Goal: Task Accomplishment & Management: Use online tool/utility

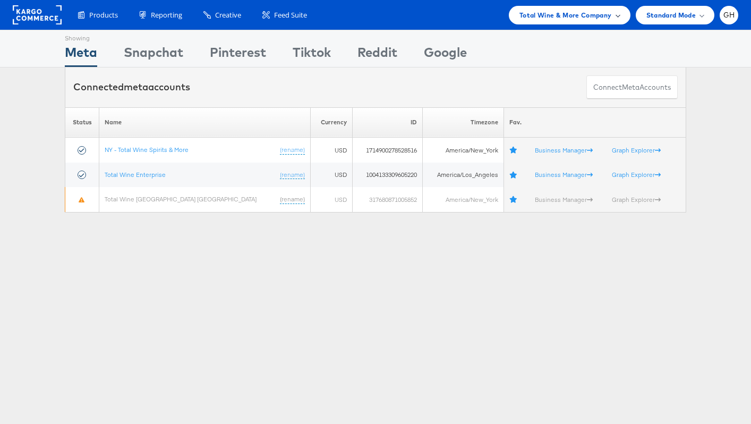
click at [546, 18] on span "Total Wine & More Company" at bounding box center [566, 15] width 92 height 11
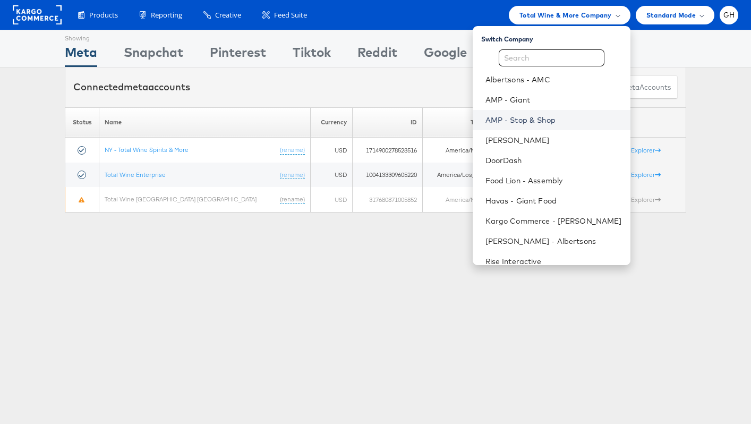
scroll to position [3, 0]
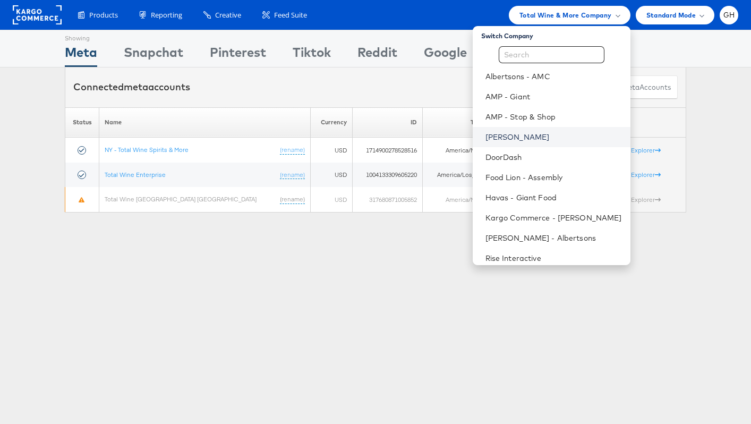
click at [528, 136] on link "[PERSON_NAME]" at bounding box center [554, 137] width 137 height 11
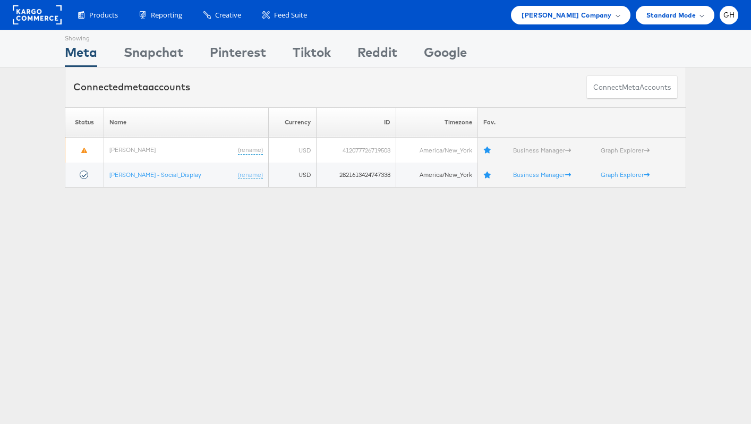
click at [273, 245] on div "Showing Meta Showing Snapchat Showing Pinterest Showing Tiktok Showing Reddit S…" at bounding box center [375, 295] width 751 height 531
click at [580, 16] on span "Belk Company" at bounding box center [567, 15] width 90 height 11
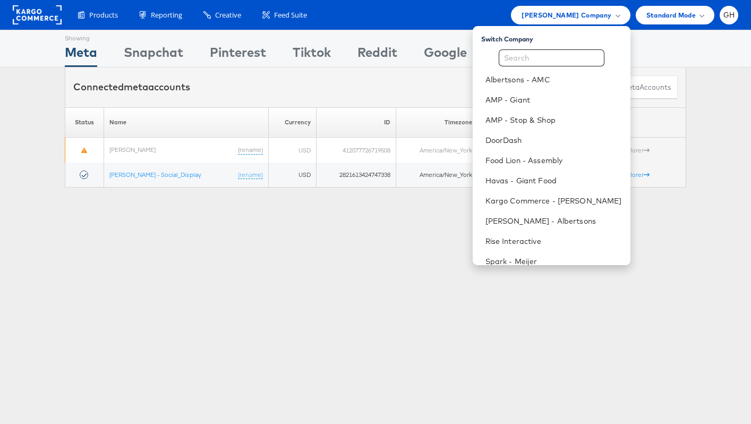
click at [256, 266] on div "Showing Meta Showing Snapchat Showing Pinterest Showing Tiktok Showing Reddit S…" at bounding box center [375, 295] width 751 height 531
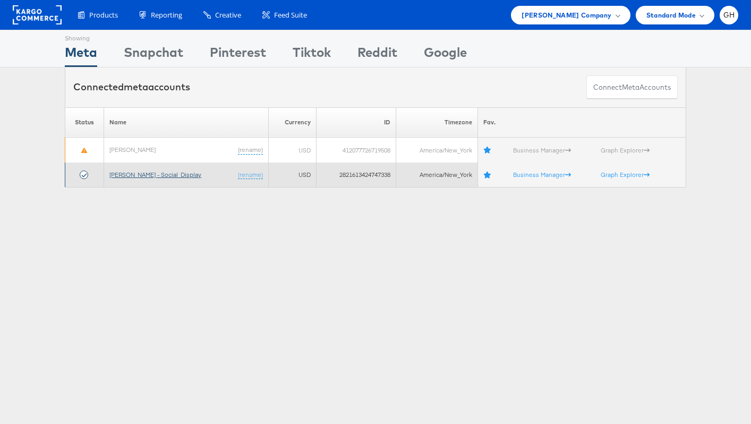
click at [150, 175] on link "Belk - Social_Display" at bounding box center [155, 175] width 92 height 8
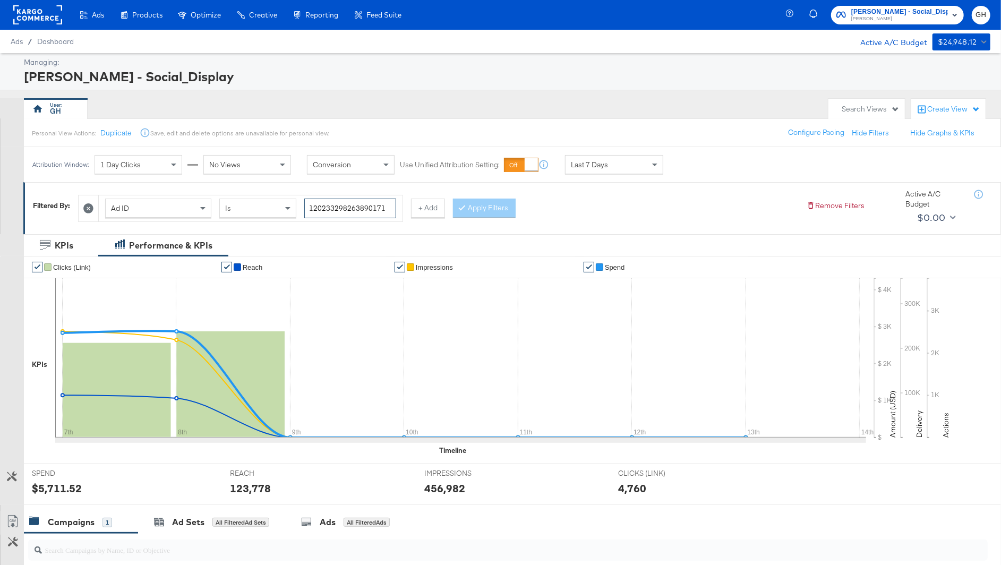
click at [357, 202] on input "120233298263890171" at bounding box center [350, 209] width 92 height 20
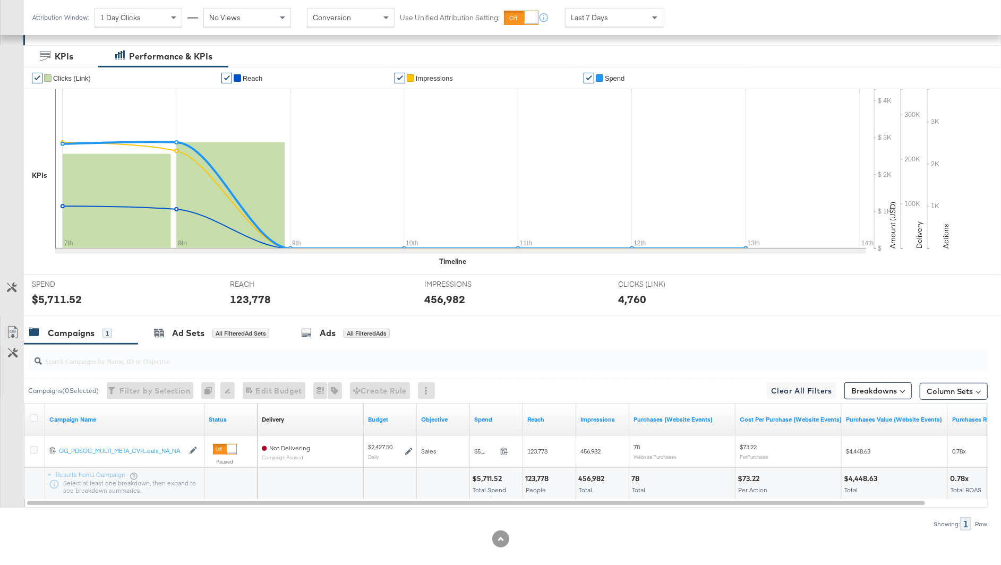
scroll to position [199, 0]
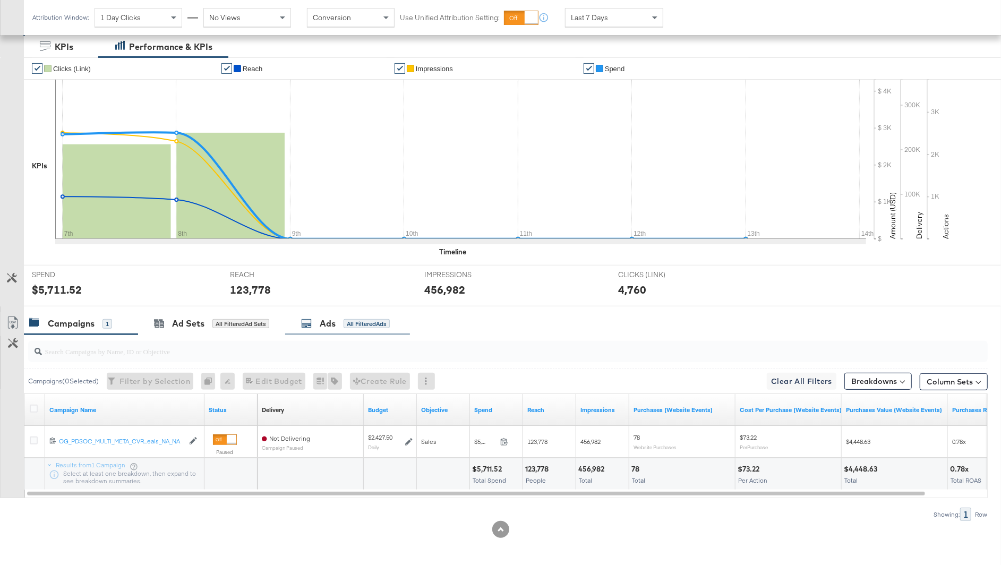
click at [320, 318] on div "Ads All Filtered Ads" at bounding box center [345, 324] width 89 height 12
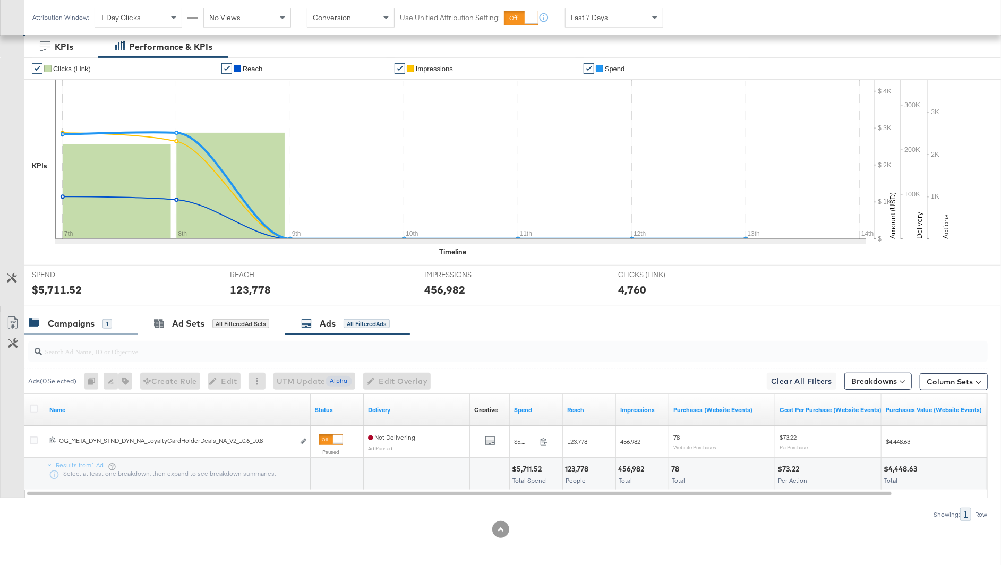
click at [93, 312] on div "Campaigns 1" at bounding box center [81, 323] width 114 height 23
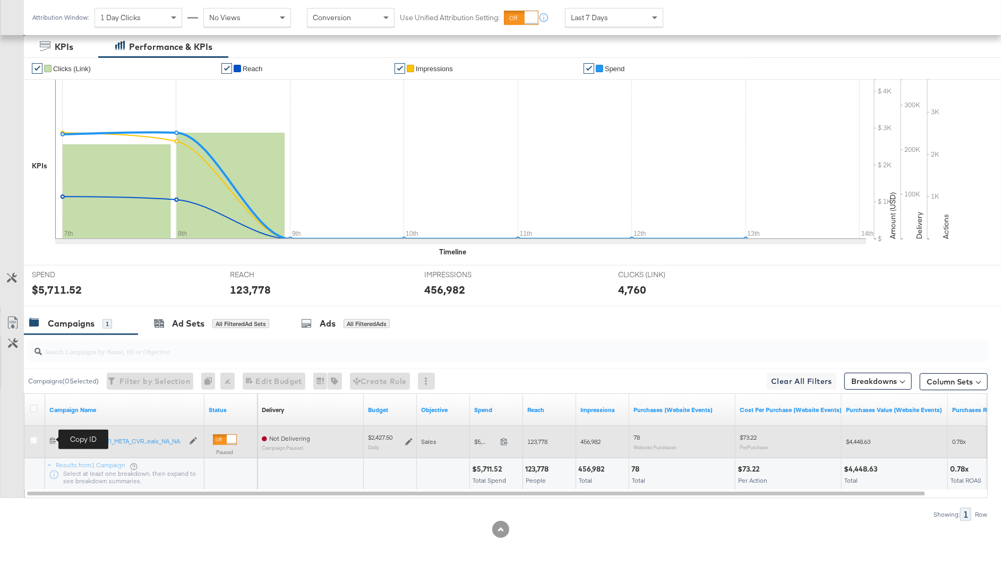
click at [52, 439] on icon at bounding box center [52, 440] width 7 height 7
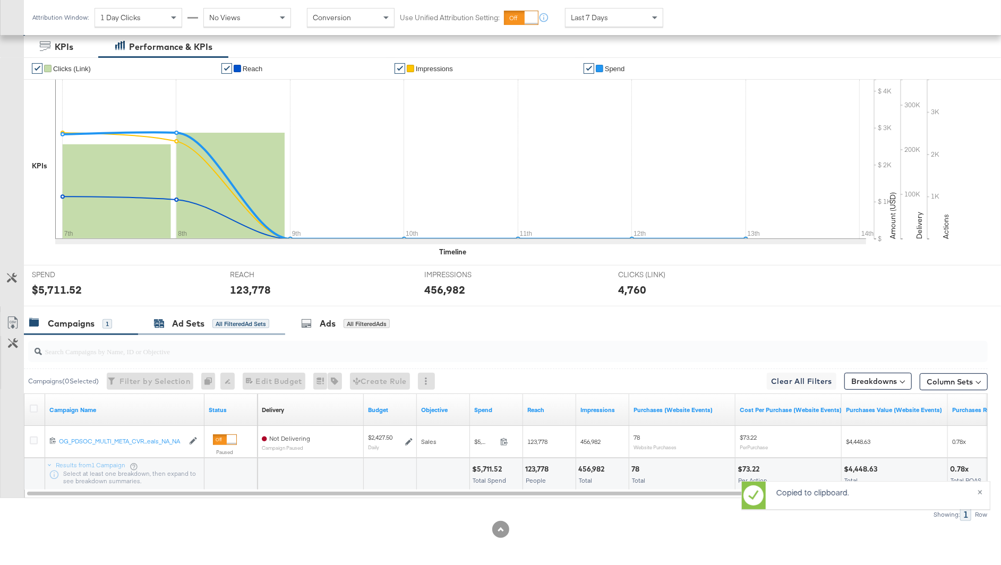
click at [210, 318] on div "Ad Sets All Filtered Ad Sets" at bounding box center [211, 324] width 115 height 12
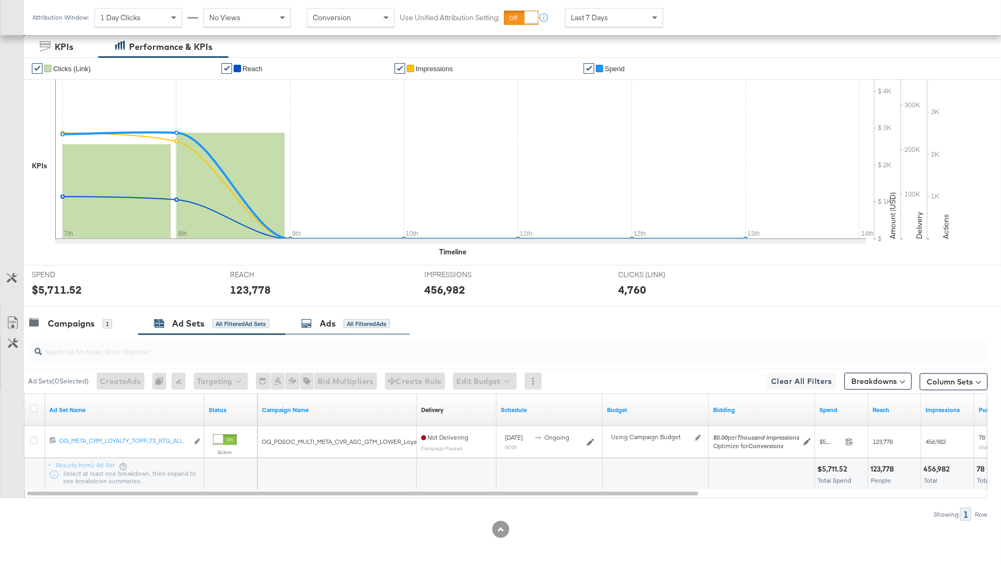
click at [327, 318] on div "Ads" at bounding box center [328, 324] width 16 height 12
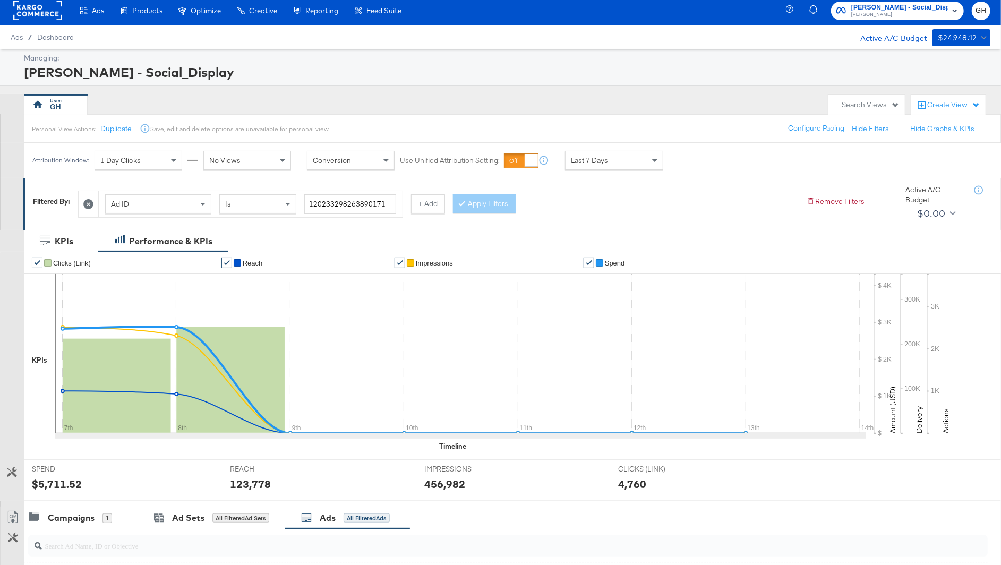
scroll to position [1, 0]
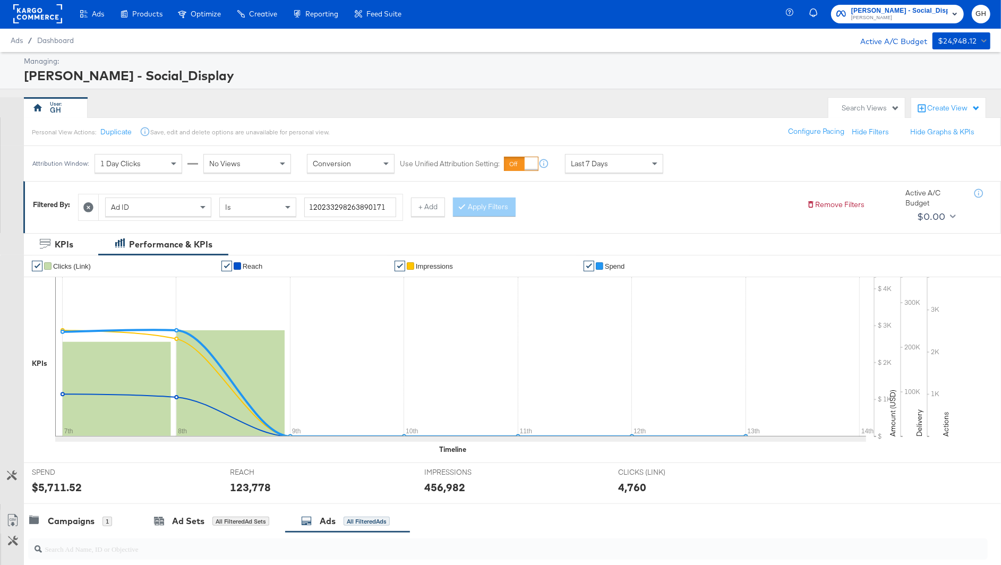
click at [90, 209] on icon at bounding box center [88, 207] width 10 height 10
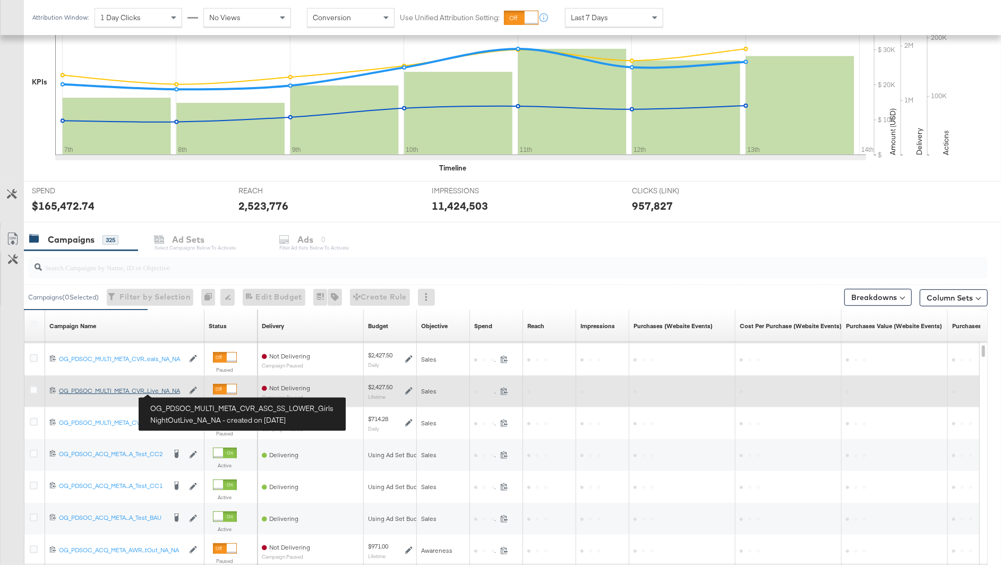
scroll to position [366, 0]
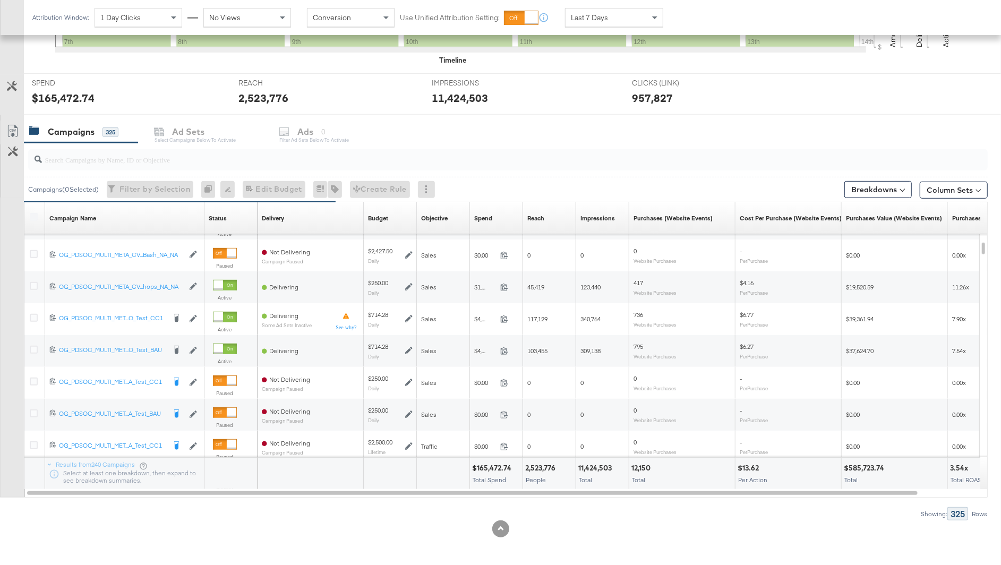
click at [125, 159] on input "search" at bounding box center [471, 155] width 859 height 21
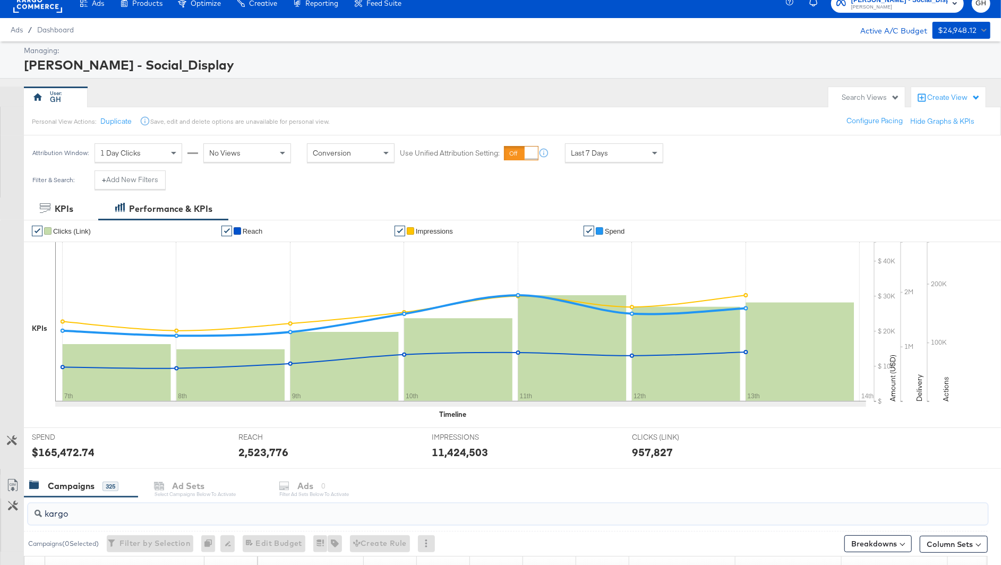
scroll to position [0, 0]
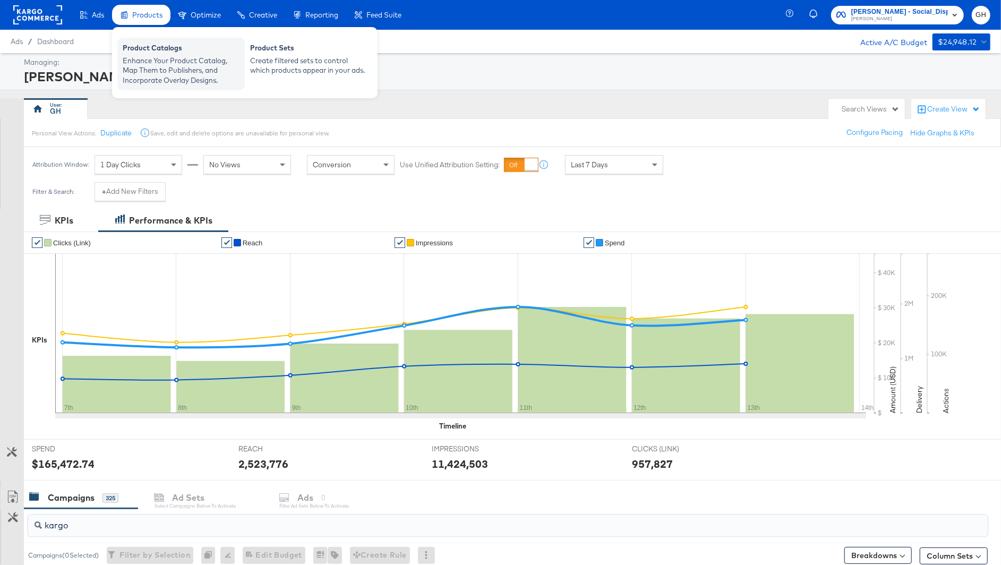
type input "kargo"
click at [159, 48] on div "Product Catalogs" at bounding box center [181, 49] width 117 height 13
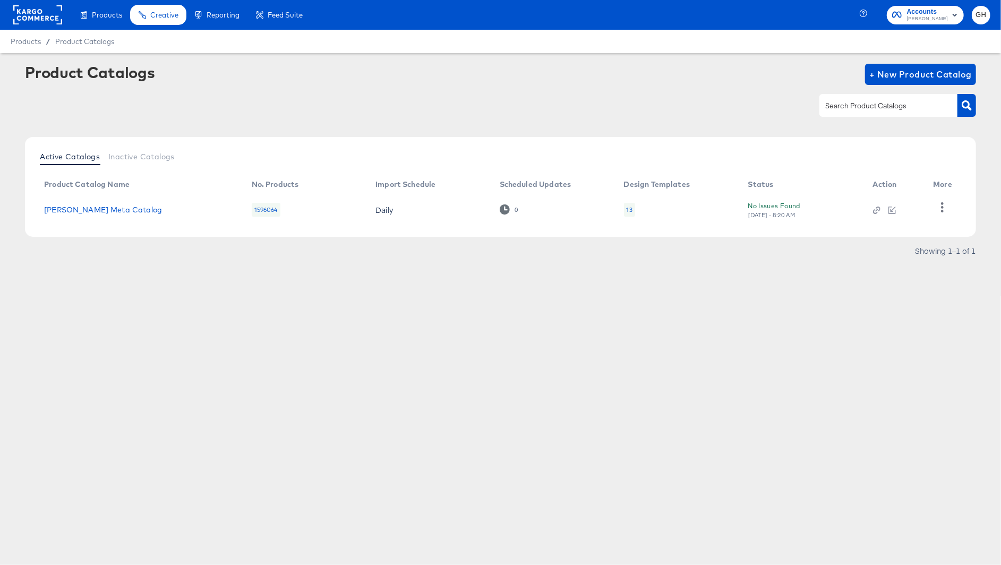
click at [207, 359] on div "Products Products Product Catalogs Enhance Your Product Catalog, Map Them to Pu…" at bounding box center [500, 282] width 1001 height 565
click at [80, 209] on link "Belk Meta Catalog" at bounding box center [103, 210] width 118 height 9
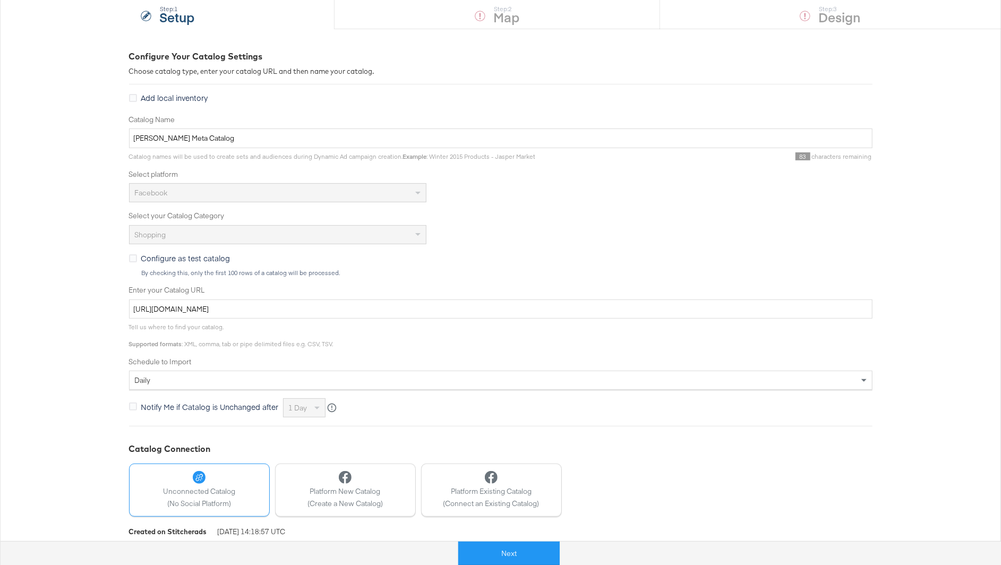
scroll to position [146, 0]
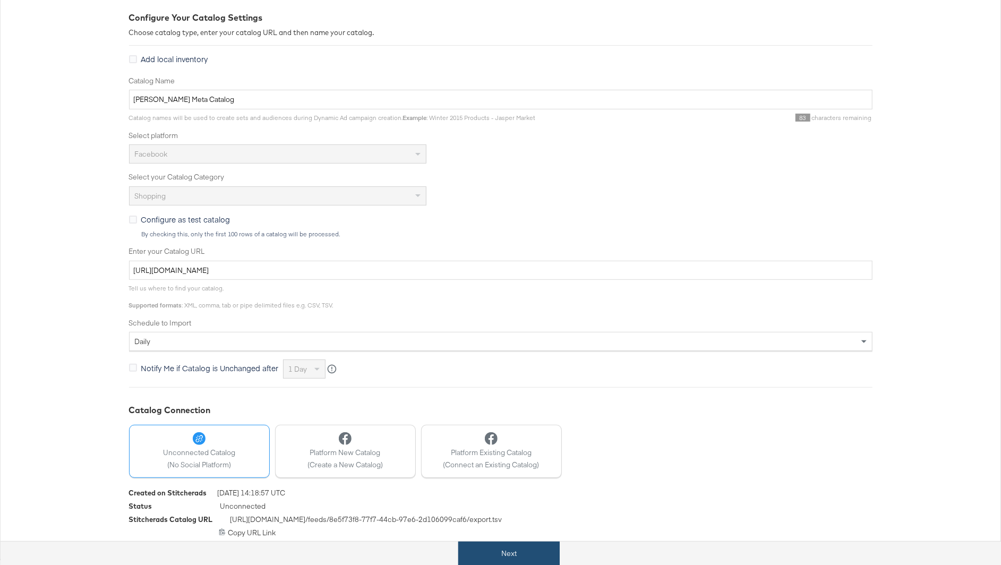
click at [509, 560] on button "Next" at bounding box center [509, 554] width 101 height 24
click at [528, 552] on button "Next" at bounding box center [509, 554] width 101 height 24
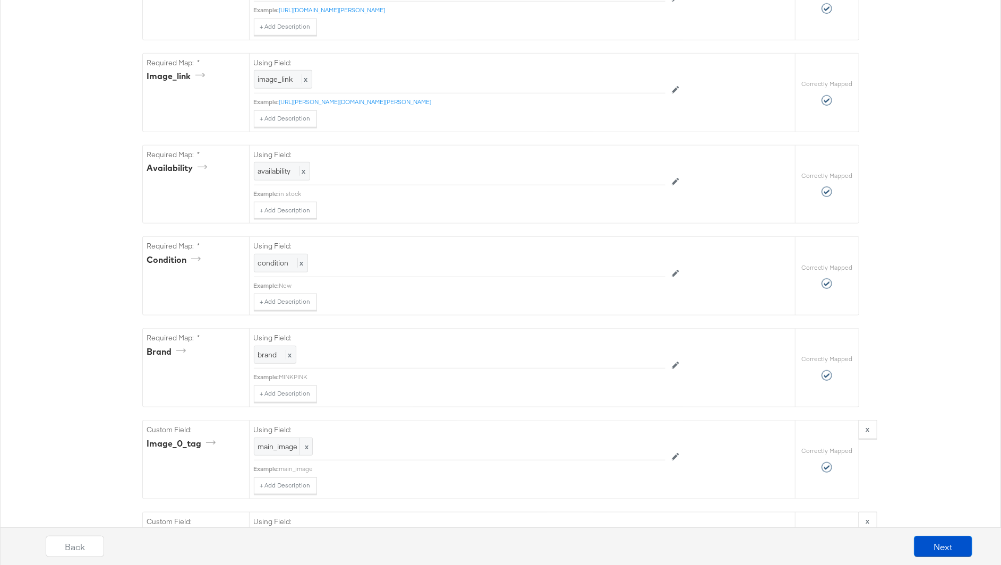
scroll to position [0, 0]
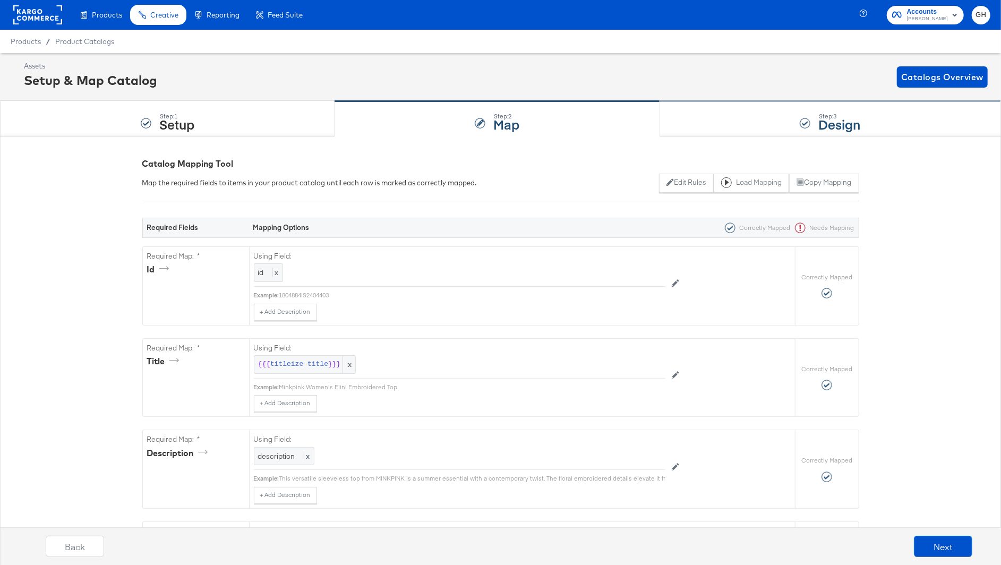
click at [813, 120] on div "Step: 3 Design" at bounding box center [830, 118] width 341 height 35
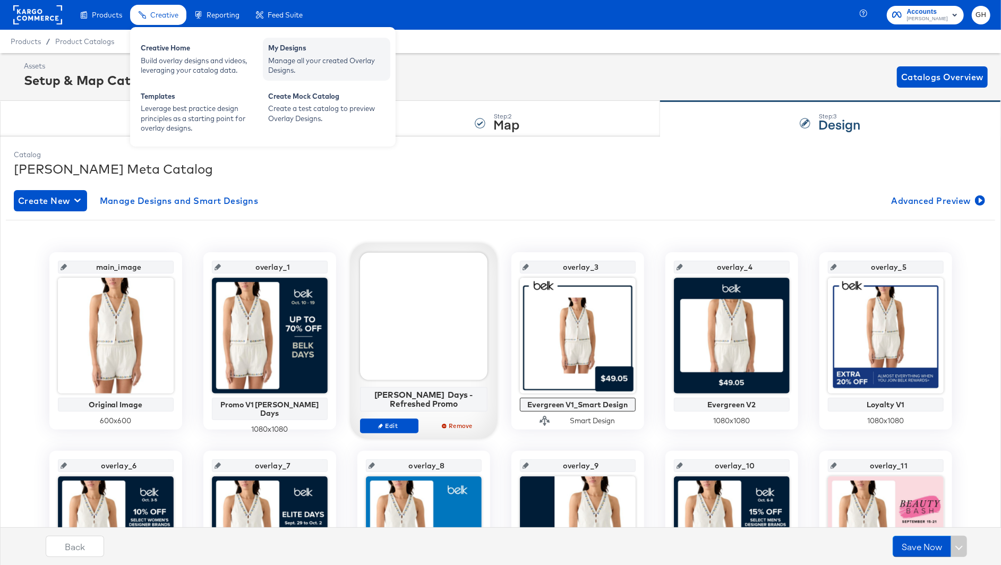
click at [312, 57] on div "Manage all your created Overlay Designs." at bounding box center [326, 66] width 117 height 20
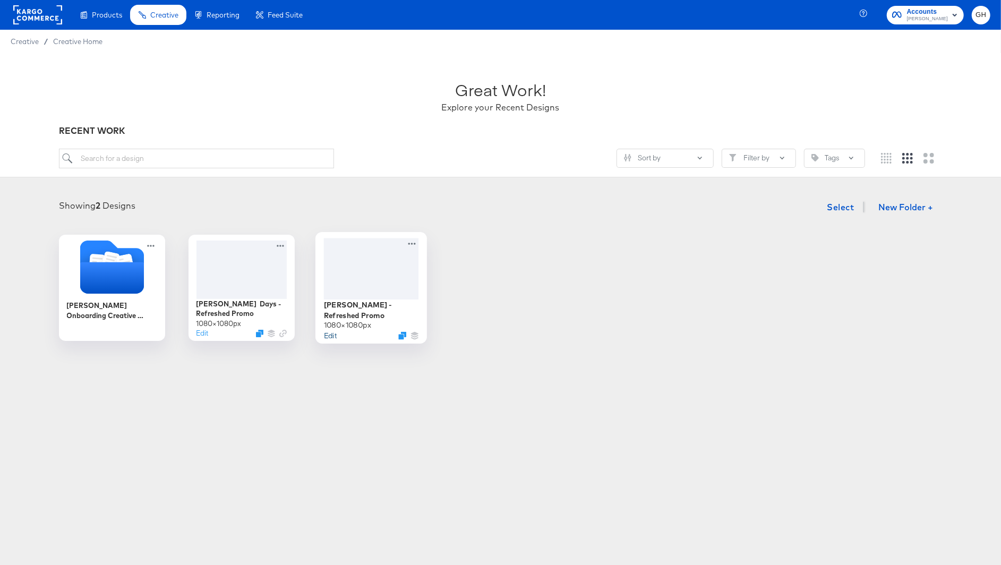
click at [328, 330] on button "Edit" at bounding box center [330, 335] width 13 height 10
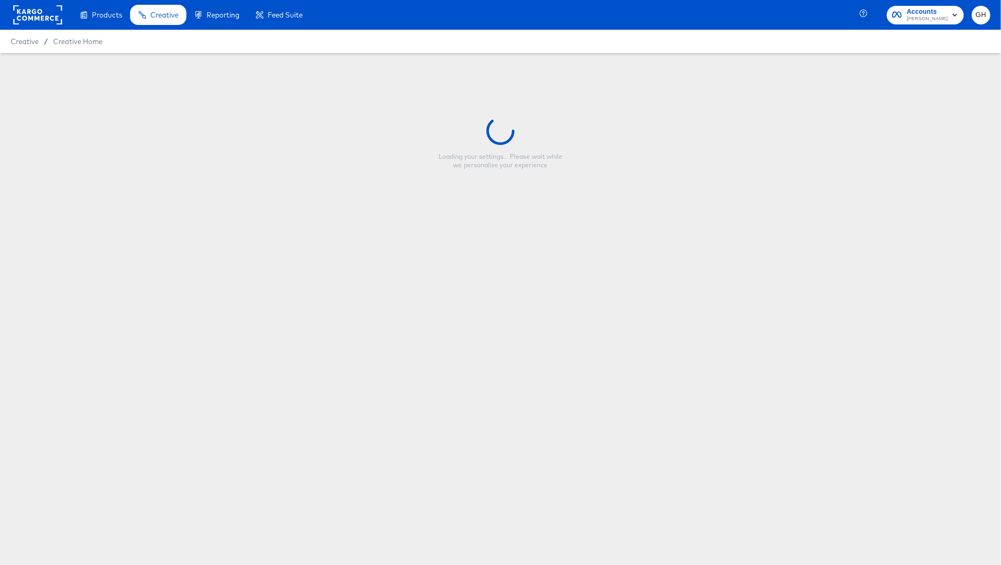
type input "Belk - Refreshed Promo"
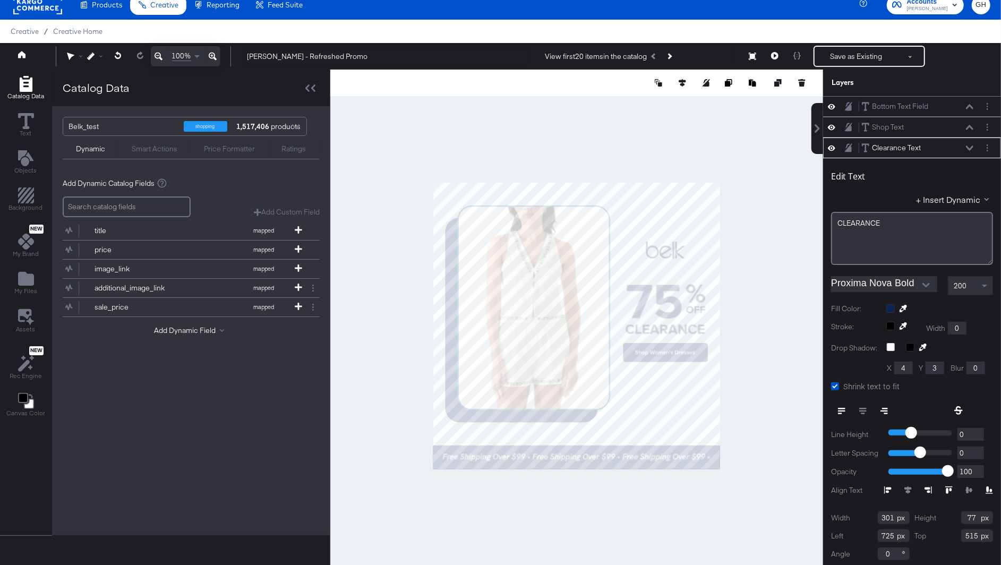
scroll to position [2, 0]
type input "337"
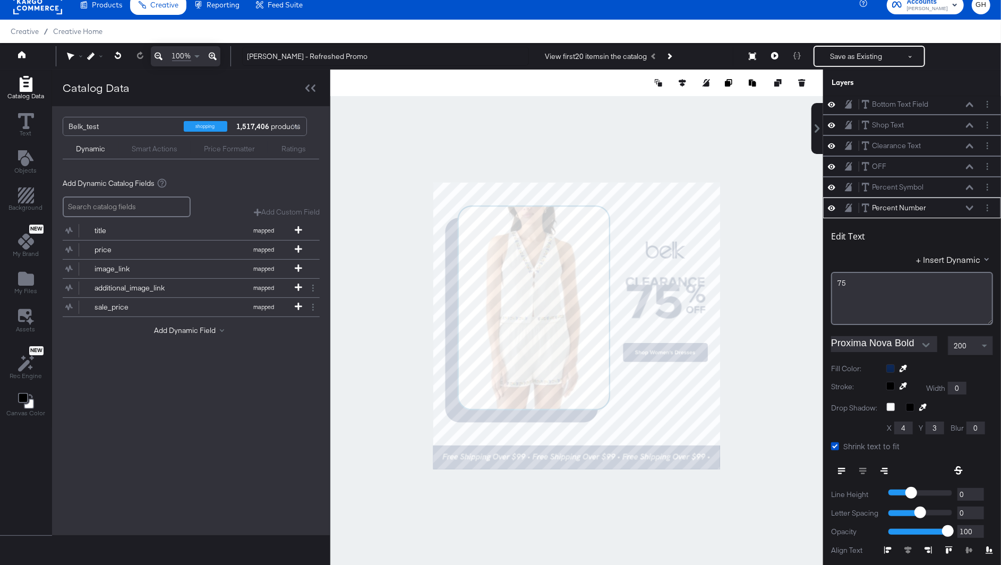
type input "725"
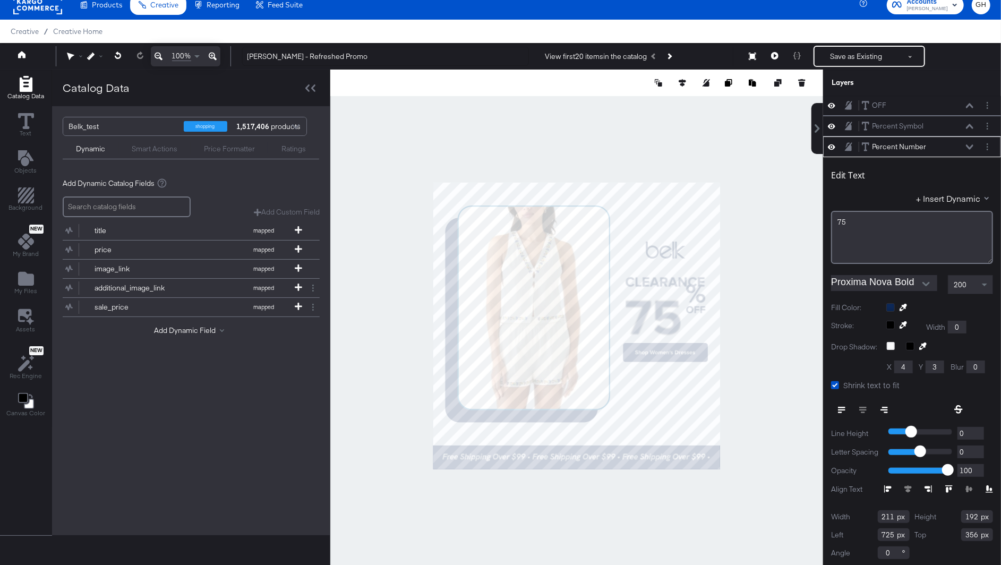
type input "398"
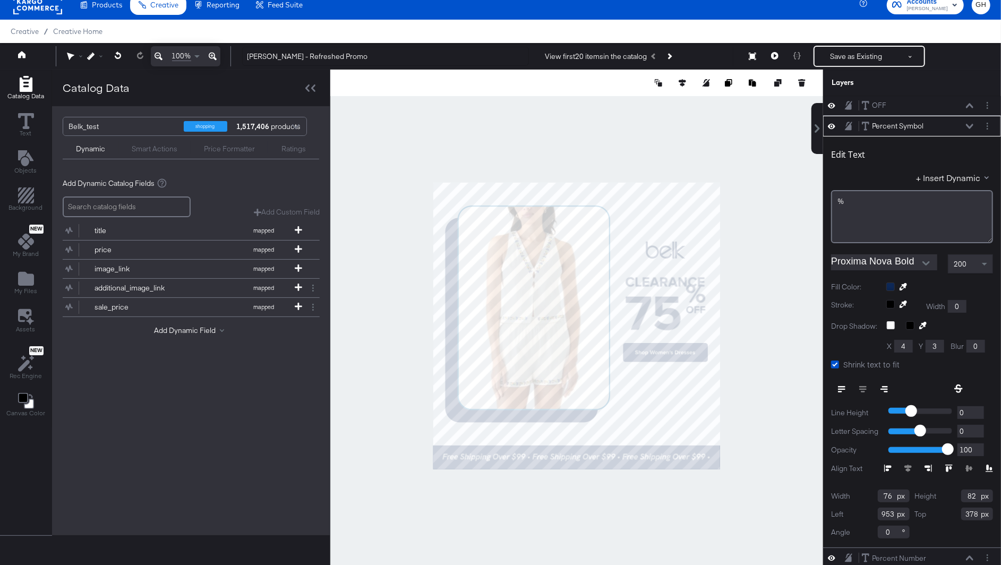
type input "949"
type input "402"
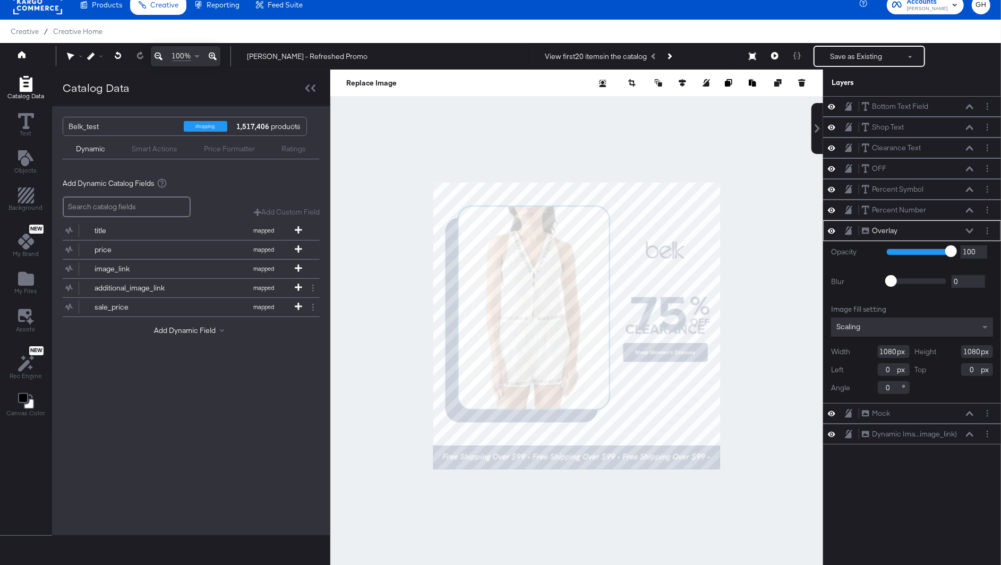
scroll to position [2, 0]
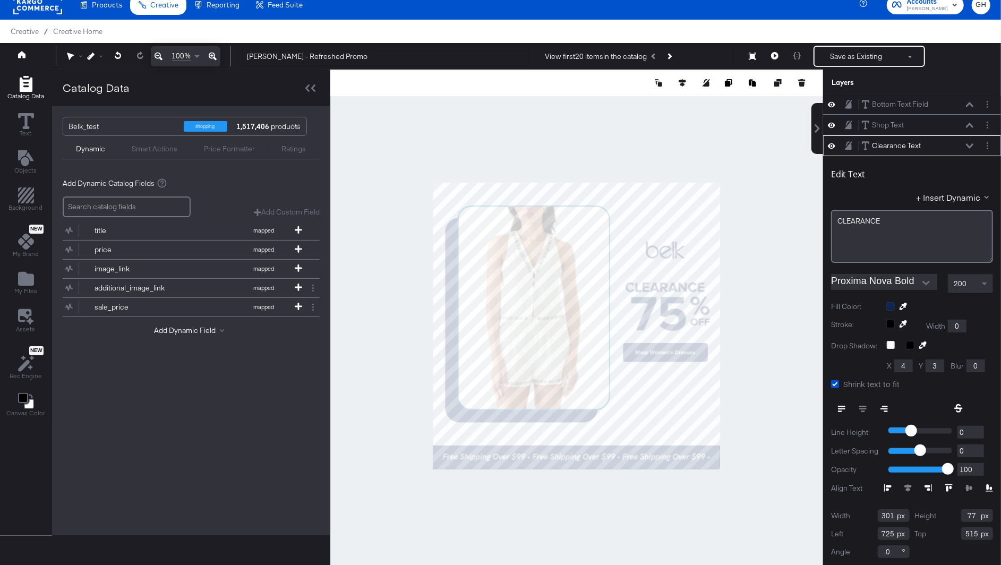
type input "357"
click at [888, 223] on div "CLEARANCE" at bounding box center [912, 222] width 148 height 10
drag, startPoint x: 882, startPoint y: 220, endPoint x: 838, endPoint y: 220, distance: 44.1
click at [838, 220] on span "CLEARANCEUP TO" at bounding box center [869, 222] width 63 height 10
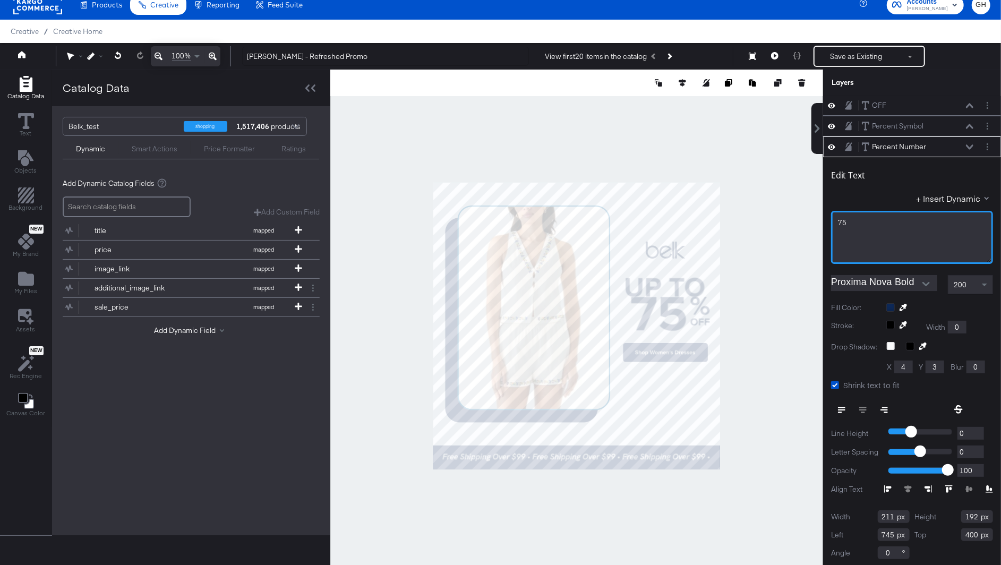
click at [852, 222] on div "75﻿" at bounding box center [912, 223] width 148 height 10
click at [843, 218] on span "730" at bounding box center [844, 223] width 13 height 10
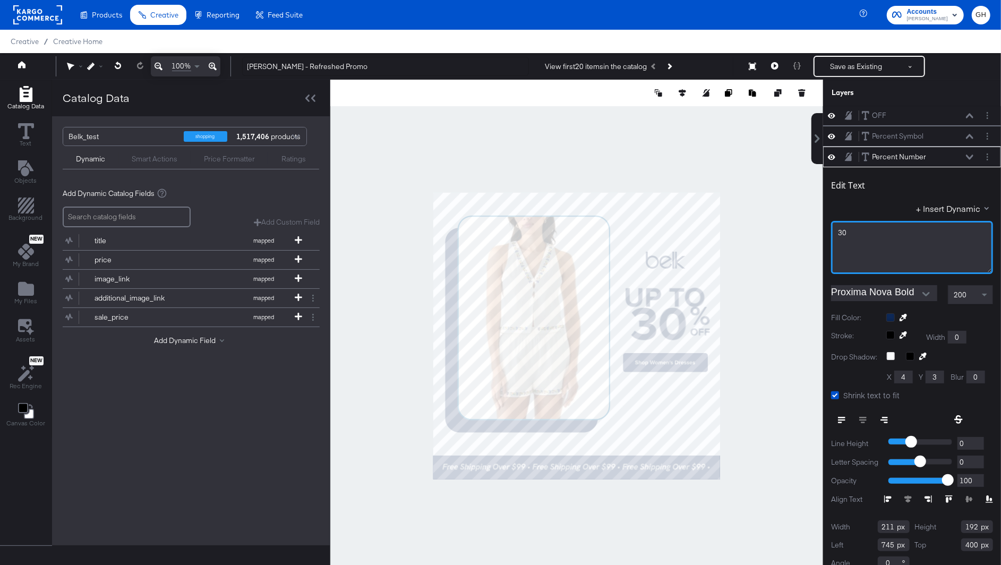
scroll to position [0, 0]
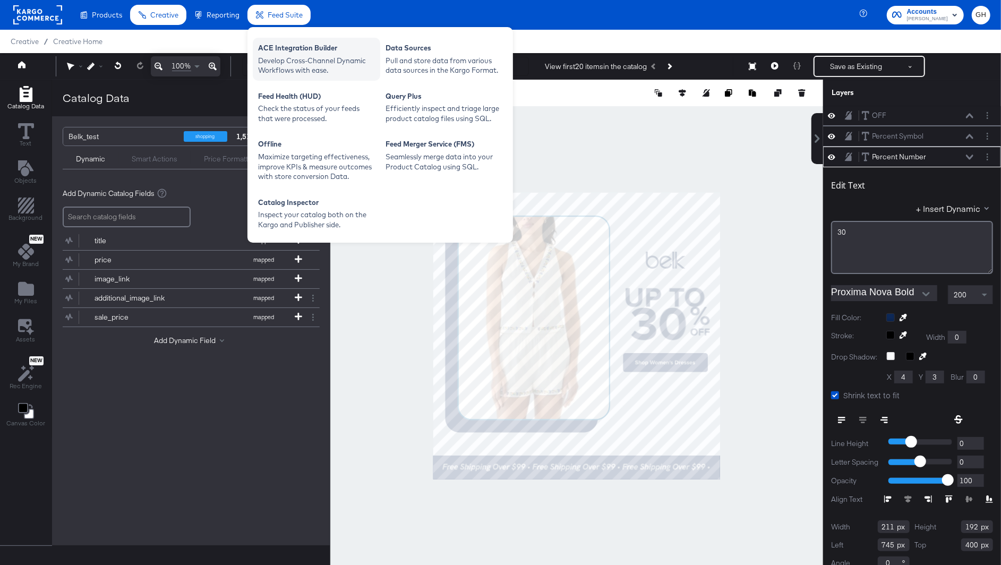
click at [337, 62] on div "Develop Cross-Channel Dynamic Workflows with ease." at bounding box center [316, 66] width 117 height 20
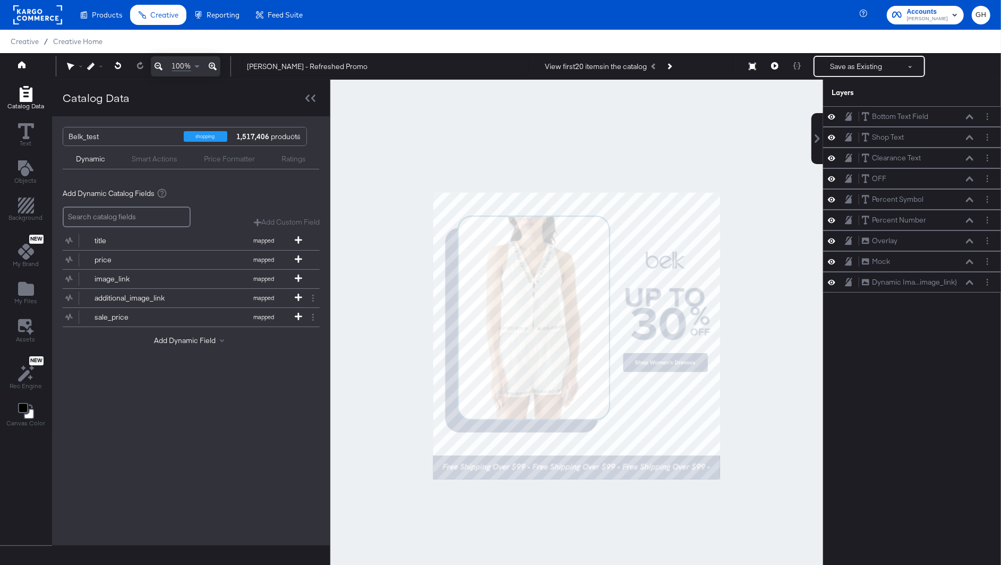
click at [41, 15] on rect at bounding box center [37, 14] width 49 height 19
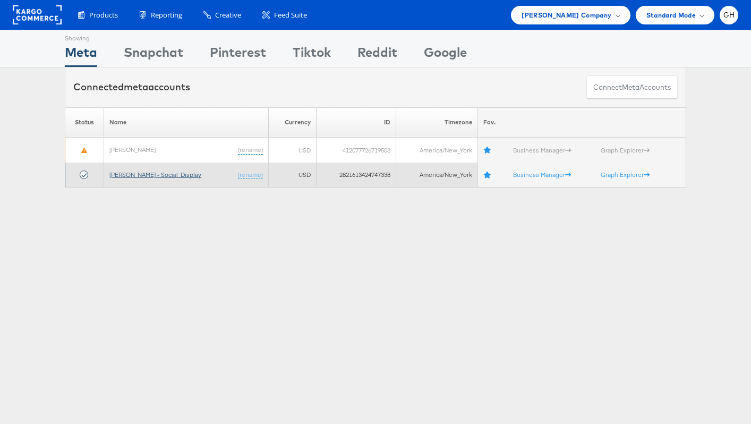
click at [119, 176] on link "Belk - Social_Display" at bounding box center [155, 175] width 92 height 8
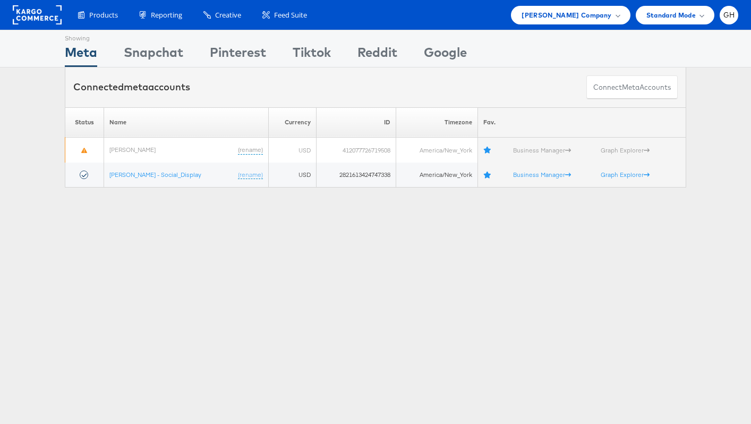
click at [179, 302] on div "Showing Meta Showing Snapchat Showing Pinterest Showing Tiktok Showing Reddit S…" at bounding box center [375, 295] width 751 height 531
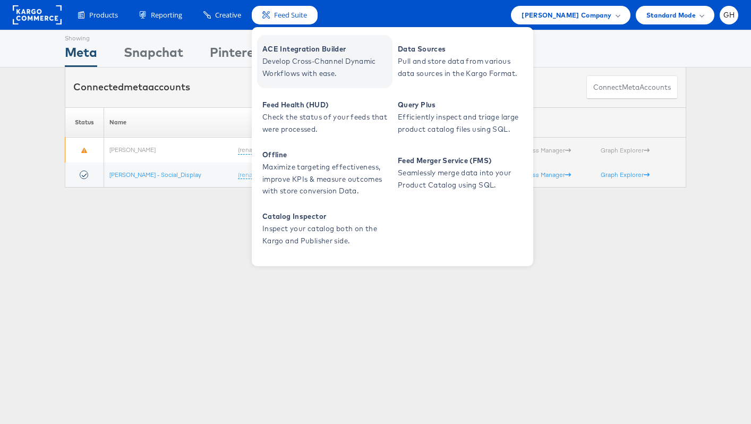
click at [291, 60] on span "Develop Cross-Channel Dynamic Workflows with ease." at bounding box center [326, 67] width 128 height 24
